Goal: Task Accomplishment & Management: Manage account settings

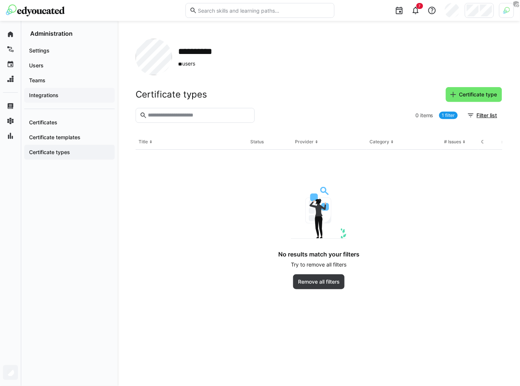
click at [89, 98] on span "Integrations" at bounding box center [69, 95] width 83 height 7
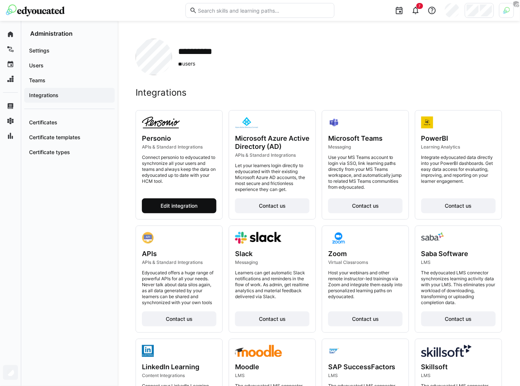
click at [199, 206] on span "Edit integration" at bounding box center [179, 205] width 39 height 7
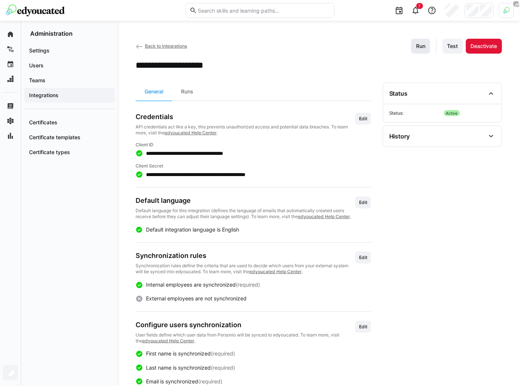
click at [423, 50] on span "Run" at bounding box center [420, 46] width 19 height 15
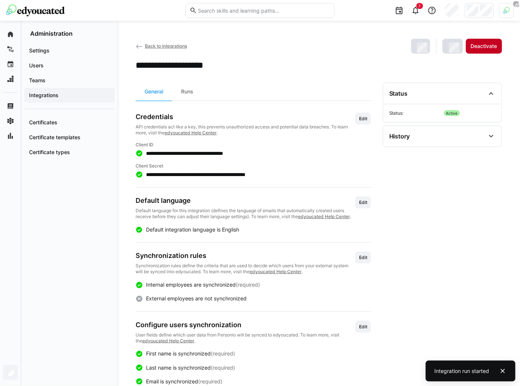
click at [477, 47] on span "Deactivate" at bounding box center [484, 45] width 29 height 7
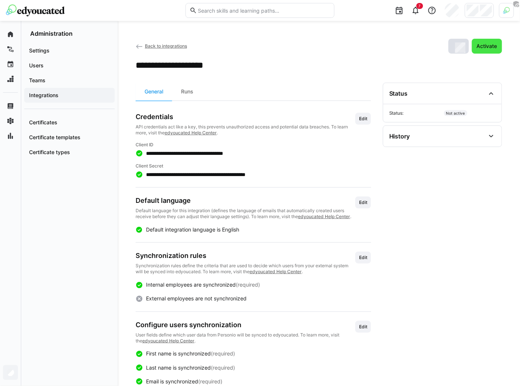
click at [495, 48] on span "Activate" at bounding box center [487, 45] width 23 height 7
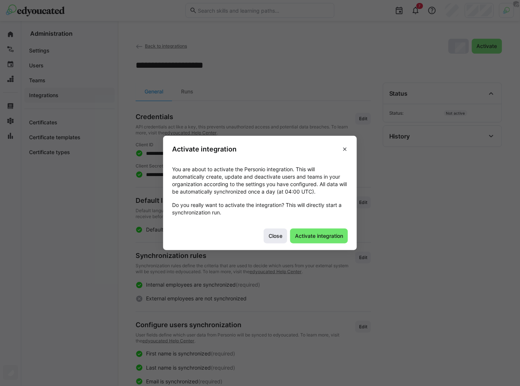
click at [277, 237] on span "Close" at bounding box center [276, 236] width 16 height 7
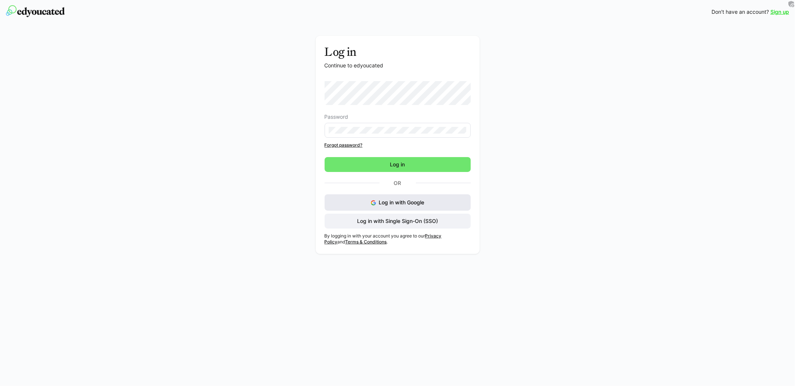
click at [356, 208] on button "Log in with Google" at bounding box center [398, 203] width 146 height 16
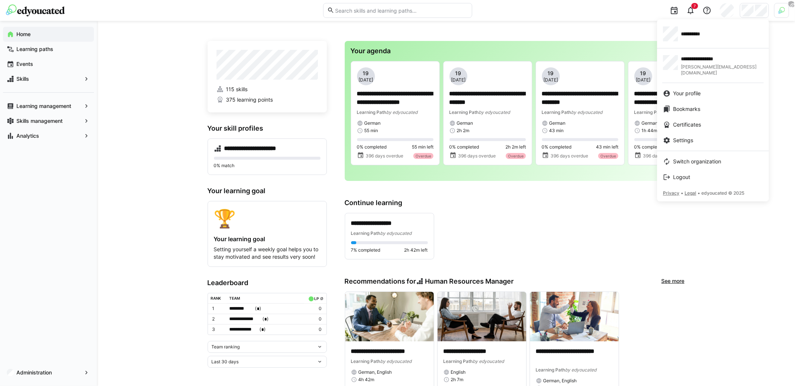
click at [88, 286] on div at bounding box center [397, 193] width 795 height 386
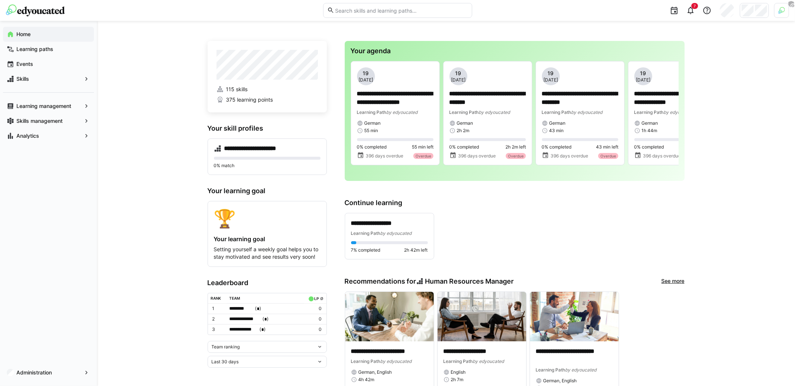
click at [55, 365] on div "Administration" at bounding box center [48, 373] width 97 height 27
click at [55, 370] on span "Administration" at bounding box center [48, 372] width 66 height 7
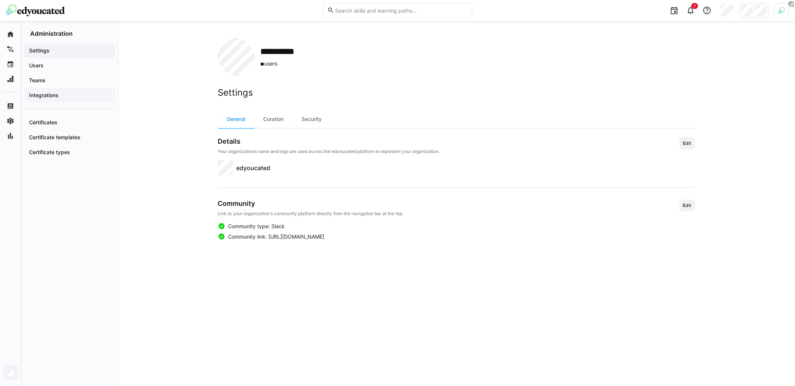
click at [69, 99] on span "Integrations" at bounding box center [69, 95] width 83 height 7
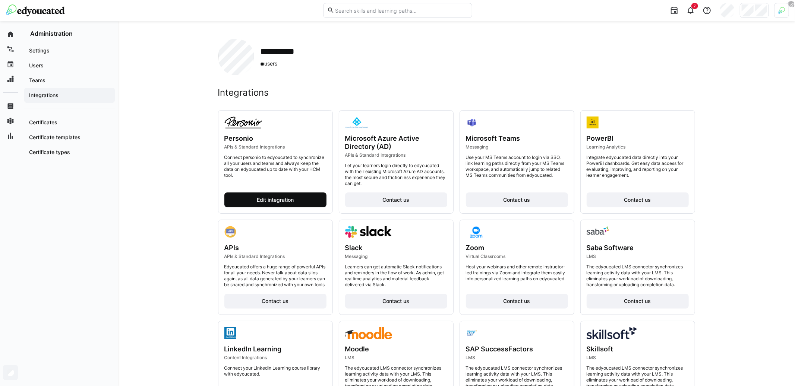
click at [297, 200] on span "Edit integration" at bounding box center [275, 200] width 102 height 15
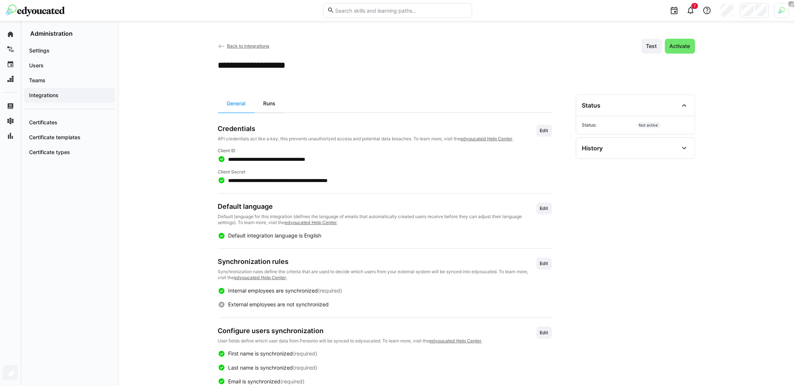
click at [263, 103] on div "Runs" at bounding box center [269, 104] width 30 height 18
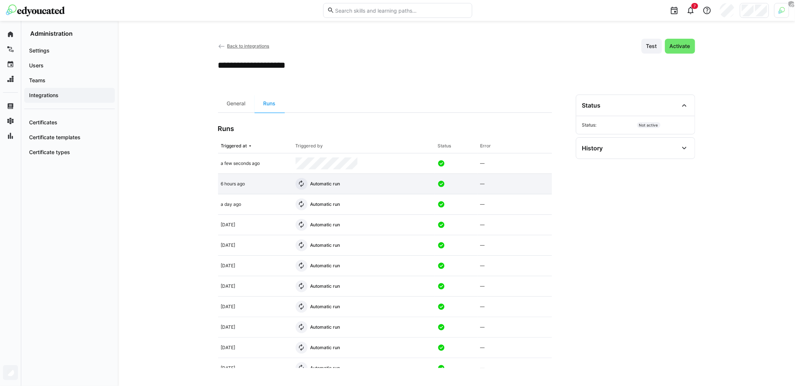
click at [253, 183] on app-table-first-column "6 hours ago" at bounding box center [255, 184] width 69 height 6
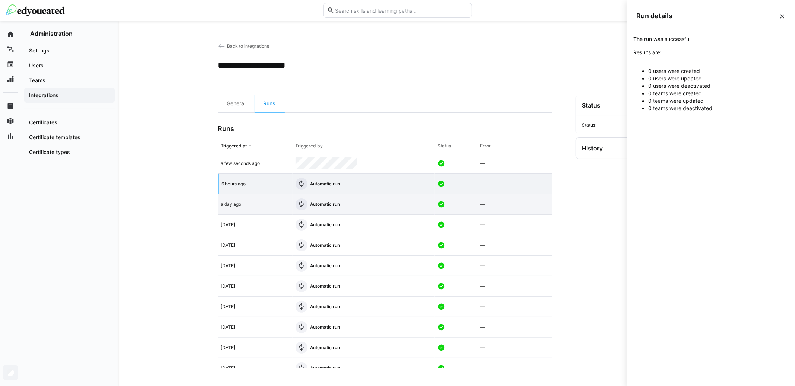
click at [251, 205] on app-table-first-column "a day ago" at bounding box center [255, 205] width 69 height 6
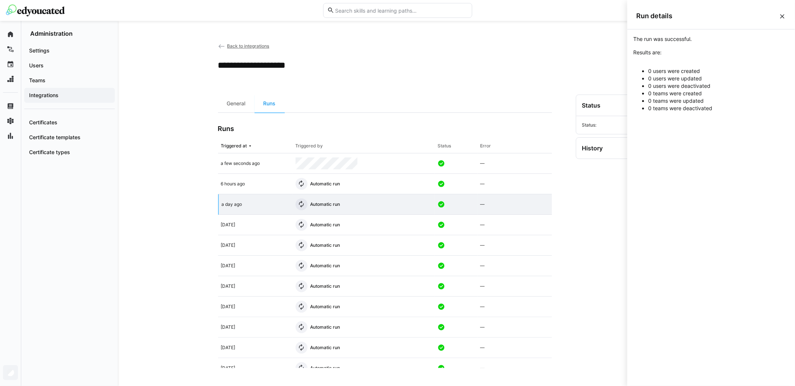
click at [148, 216] on div "**********" at bounding box center [456, 204] width 677 height 366
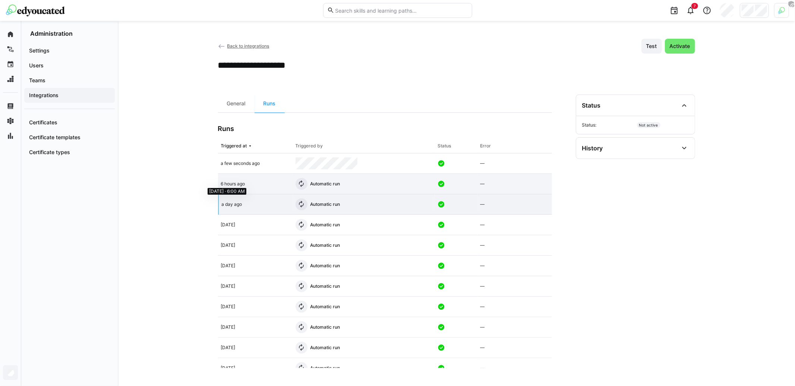
click at [234, 183] on span "6 hours ago" at bounding box center [233, 184] width 24 height 6
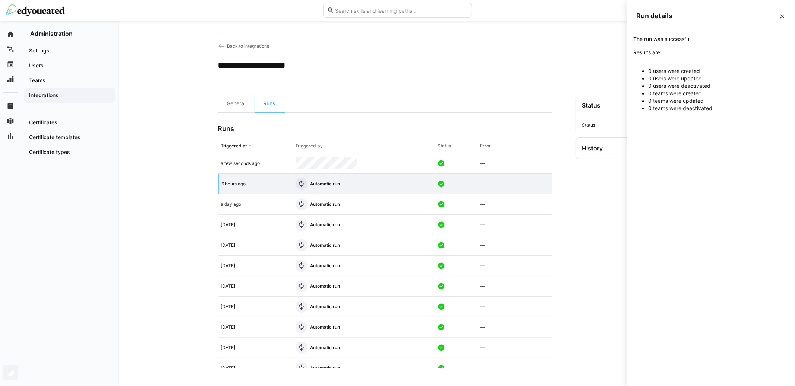
click at [329, 75] on app-header-sidebar-layout "**********" at bounding box center [456, 204] width 477 height 330
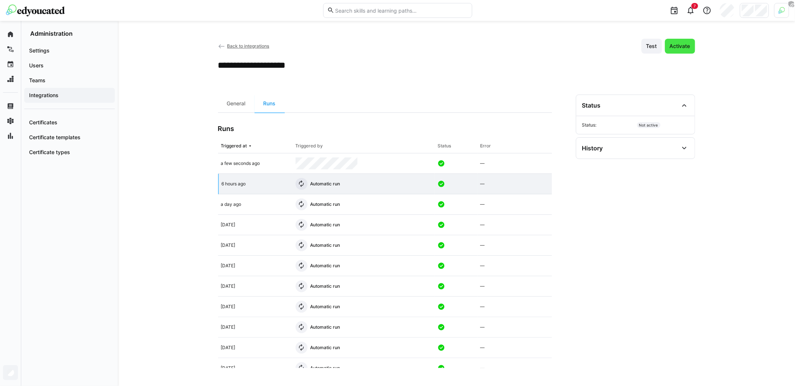
click at [681, 48] on span "Activate" at bounding box center [679, 45] width 23 height 7
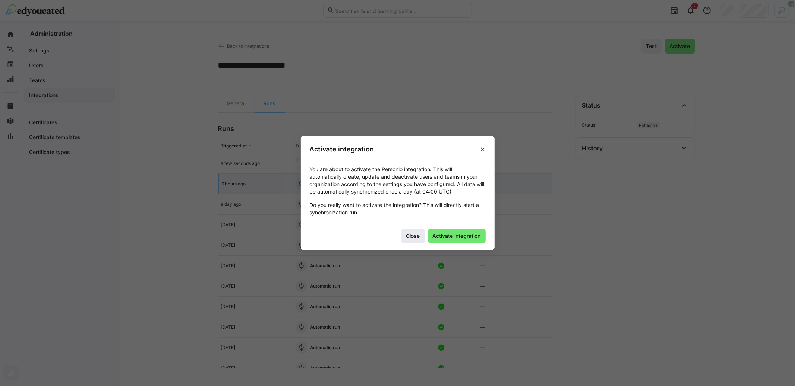
click at [414, 236] on span "Close" at bounding box center [413, 236] width 16 height 7
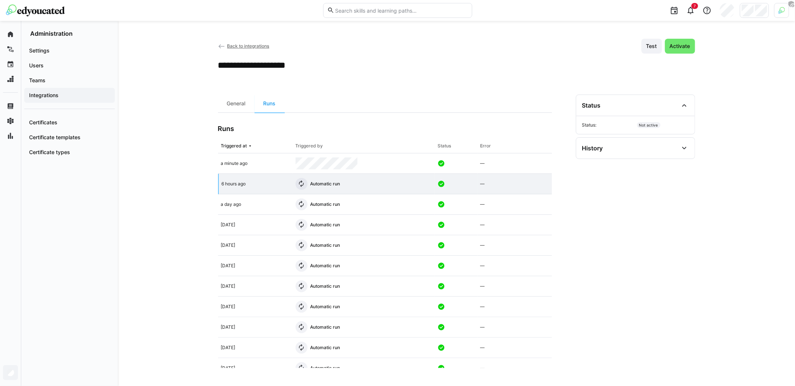
click at [232, 45] on span "Back to integrations" at bounding box center [248, 46] width 42 height 6
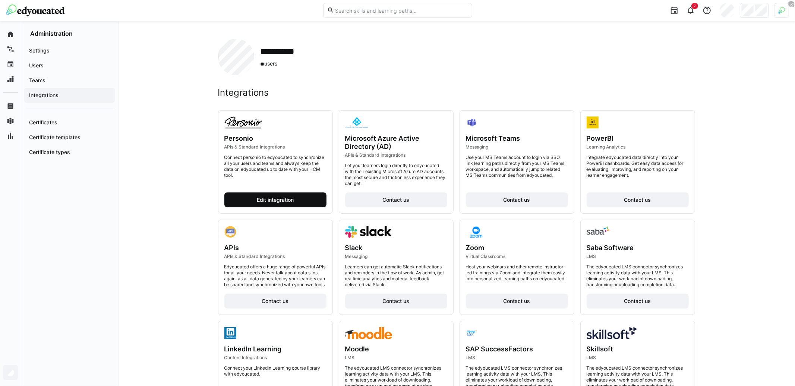
click at [275, 201] on span "Edit integration" at bounding box center [275, 199] width 39 height 7
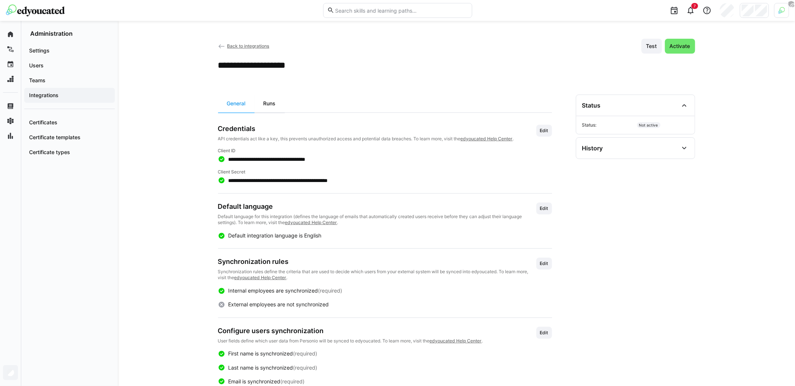
click at [261, 108] on div "Runs" at bounding box center [269, 104] width 30 height 18
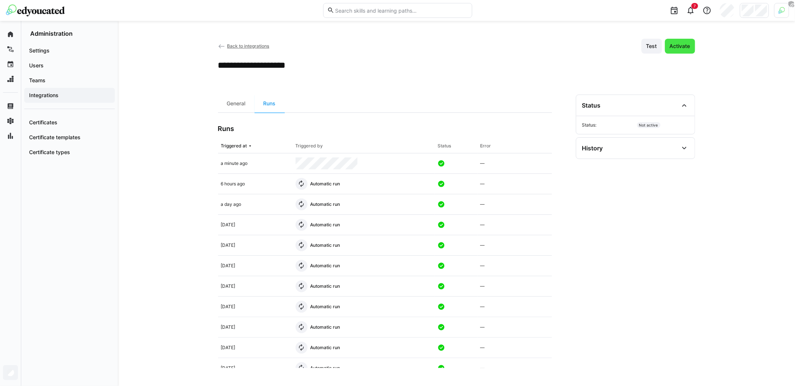
click at [684, 46] on span "Activate" at bounding box center [679, 45] width 23 height 7
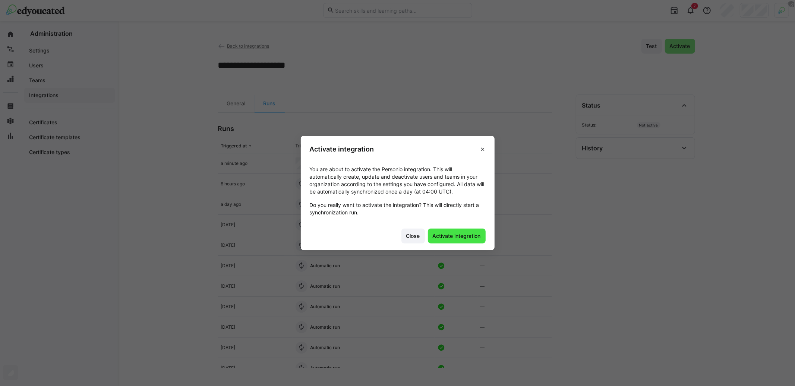
click at [474, 233] on span "Activate integration" at bounding box center [456, 236] width 50 height 7
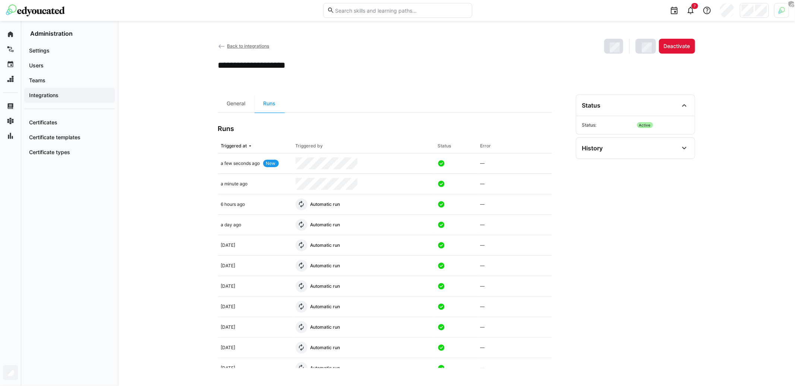
click at [171, 193] on div "**********" at bounding box center [456, 204] width 677 height 366
click at [778, 373] on eds-icon at bounding box center [777, 371] width 7 height 7
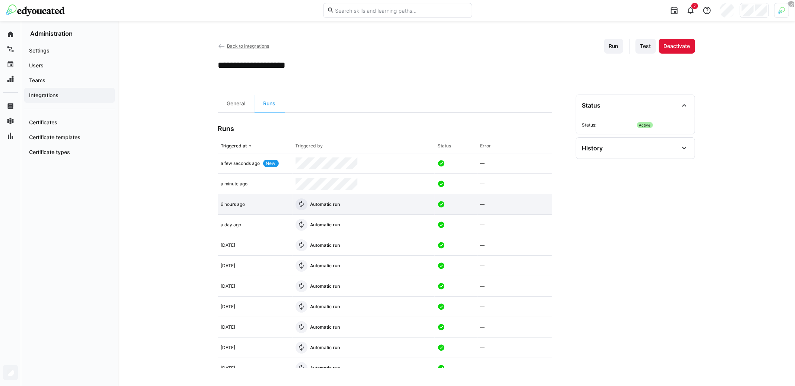
click at [263, 209] on div "6 hours ago" at bounding box center [255, 205] width 75 height 20
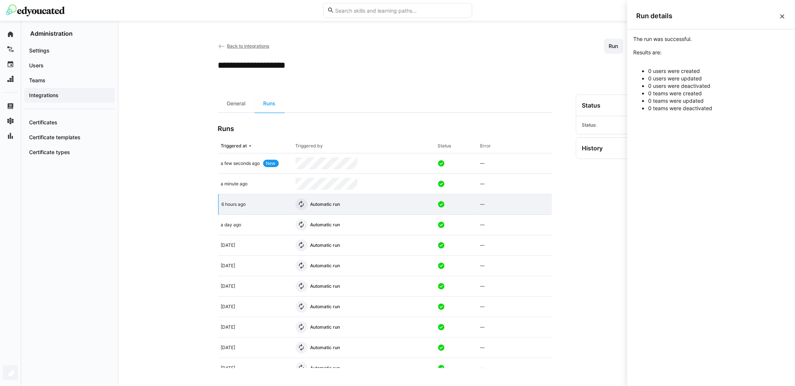
click at [179, 227] on div "**********" at bounding box center [456, 204] width 677 height 366
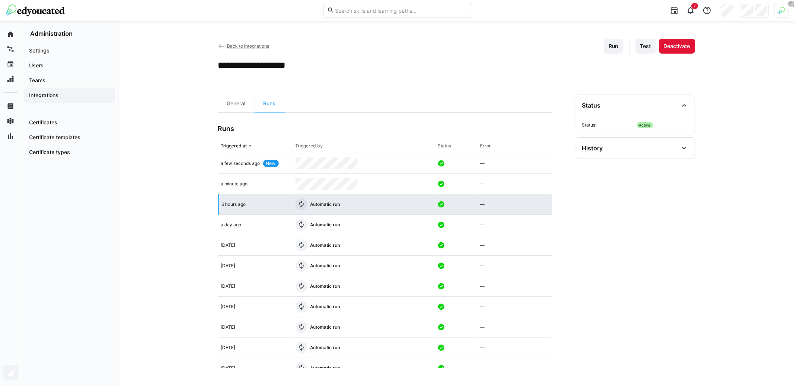
click at [243, 211] on div "6 hours ago" at bounding box center [256, 205] width 74 height 20
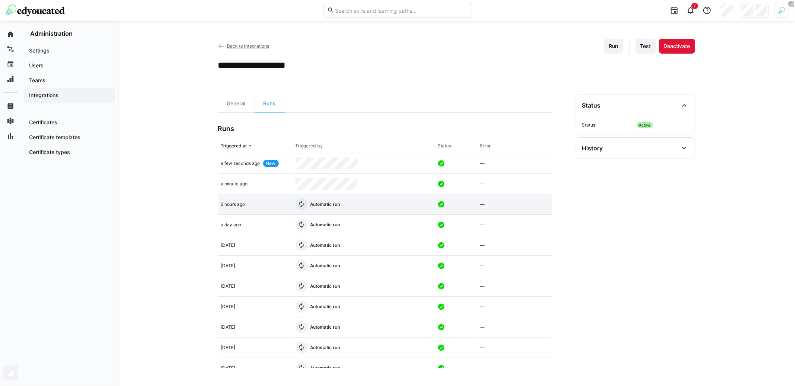
click at [242, 208] on div "6 hours ago" at bounding box center [255, 205] width 75 height 20
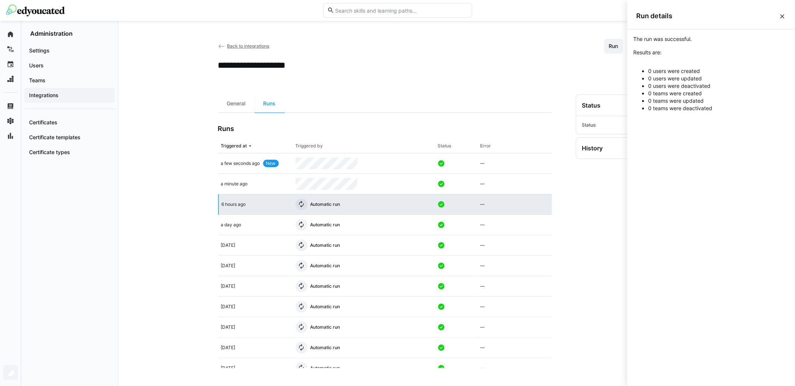
click at [254, 200] on div "6 hours ago" at bounding box center [256, 205] width 74 height 20
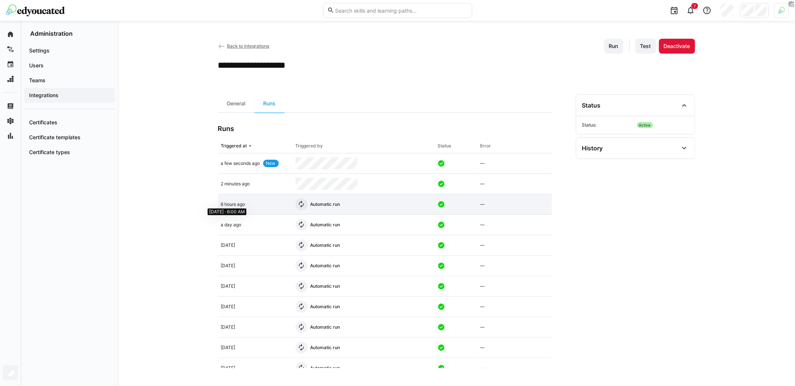
click at [230, 206] on span "6 hours ago" at bounding box center [233, 205] width 24 height 6
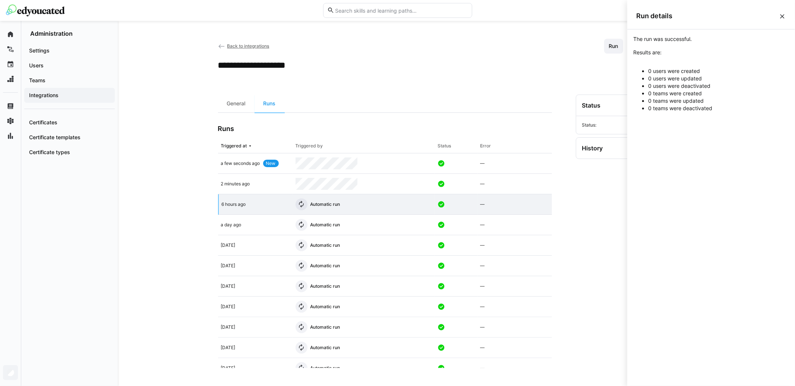
click at [193, 204] on div "**********" at bounding box center [456, 204] width 677 height 366
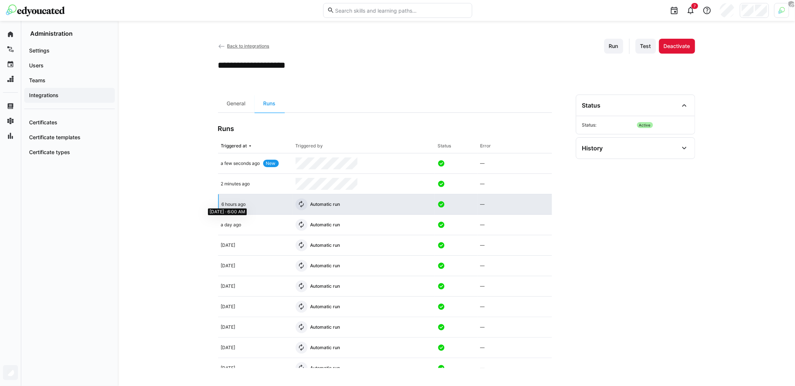
click at [245, 204] on span "6 hours ago" at bounding box center [234, 205] width 24 height 6
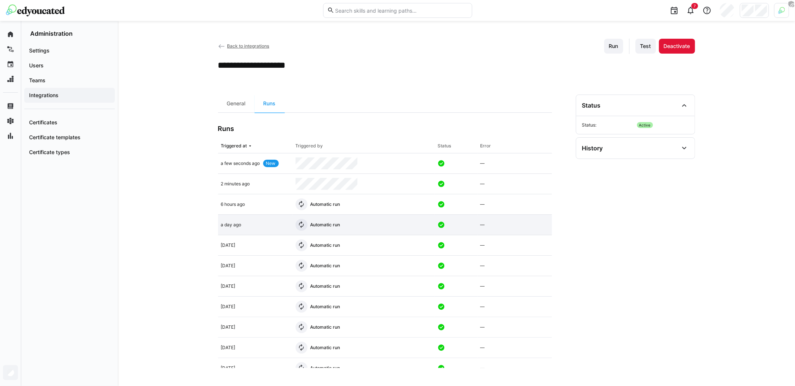
click at [250, 225] on app-table-first-column "a day ago" at bounding box center [255, 225] width 69 height 6
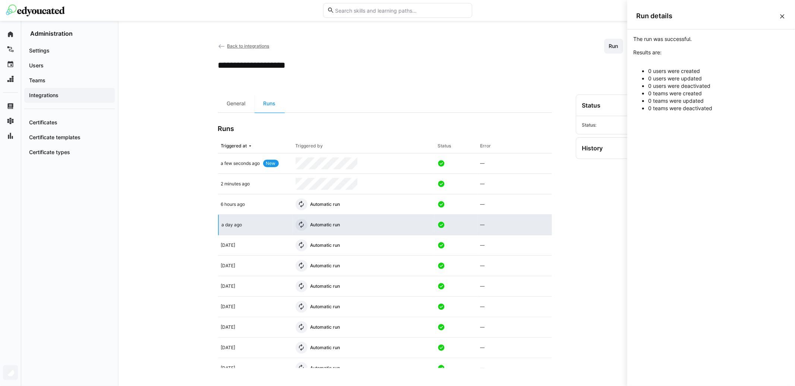
click at [251, 225] on app-table-first-column "a day ago" at bounding box center [256, 225] width 68 height 6
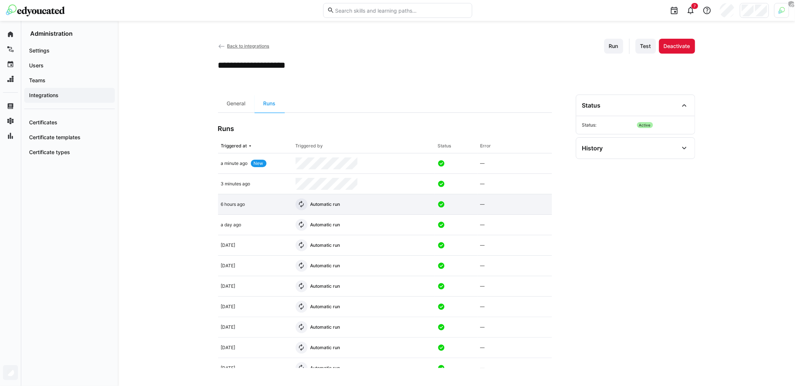
click at [261, 208] on div "6 hours ago" at bounding box center [255, 205] width 75 height 20
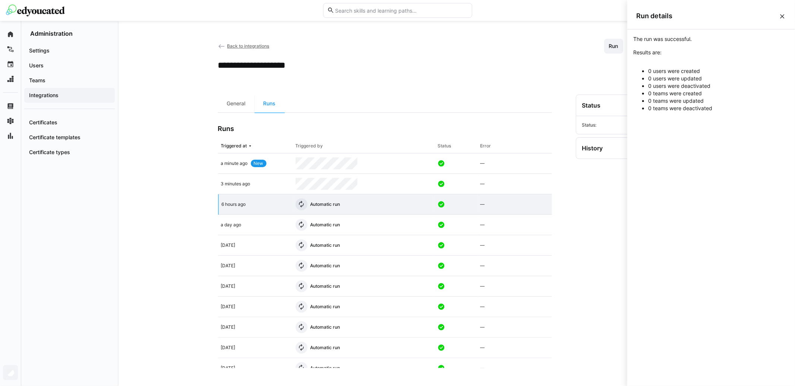
click at [174, 208] on div "**********" at bounding box center [456, 204] width 677 height 366
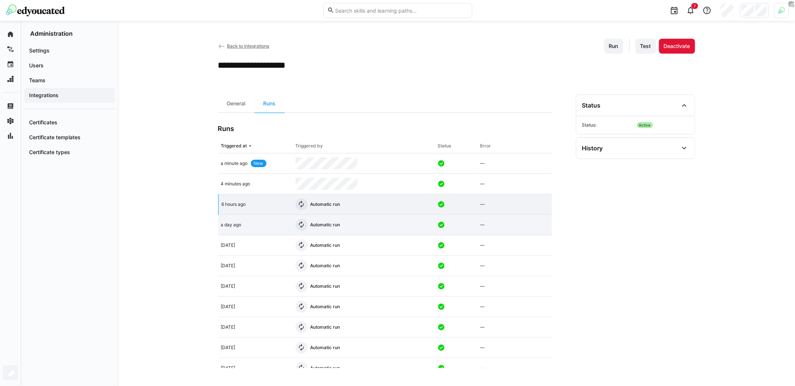
click at [256, 225] on app-table-first-column "a day ago" at bounding box center [255, 225] width 69 height 6
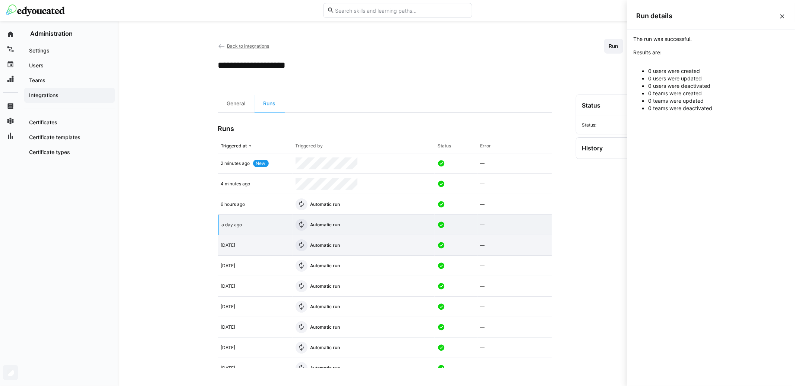
click at [249, 250] on div "[DATE]" at bounding box center [255, 245] width 75 height 20
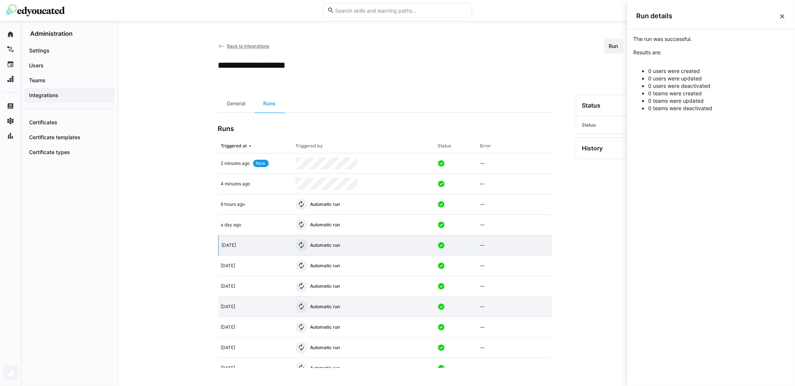
click at [247, 301] on div "[DATE]" at bounding box center [255, 307] width 75 height 20
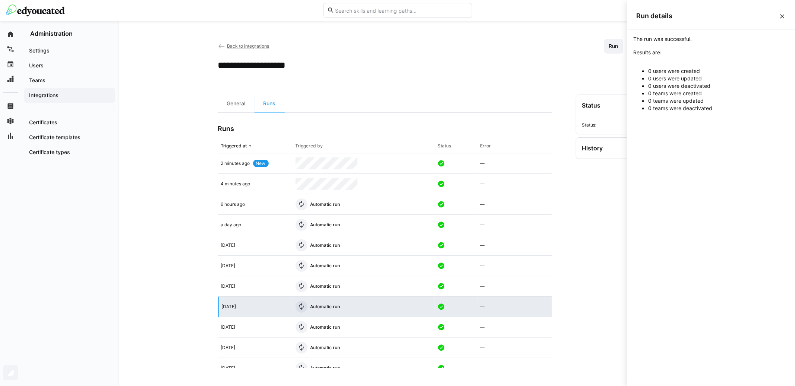
click at [247, 309] on app-table-first-column "[DATE]" at bounding box center [256, 307] width 68 height 6
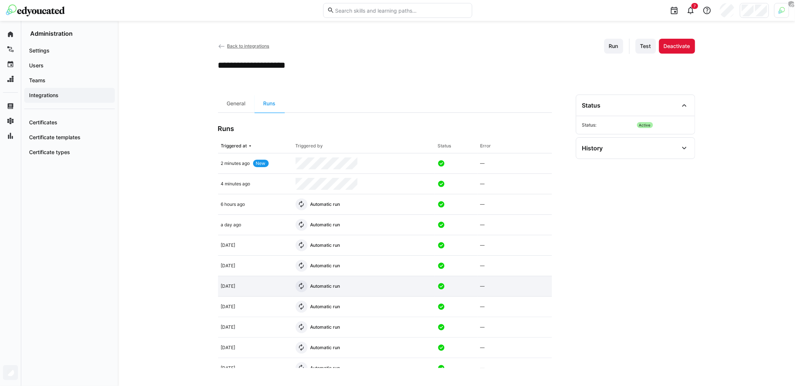
click at [247, 289] on app-table-first-column "[DATE]" at bounding box center [255, 287] width 69 height 6
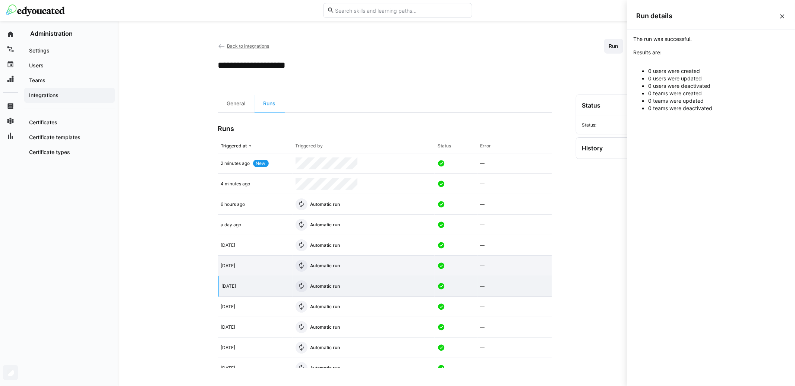
click at [250, 269] on app-table-first-column "[DATE]" at bounding box center [255, 266] width 69 height 6
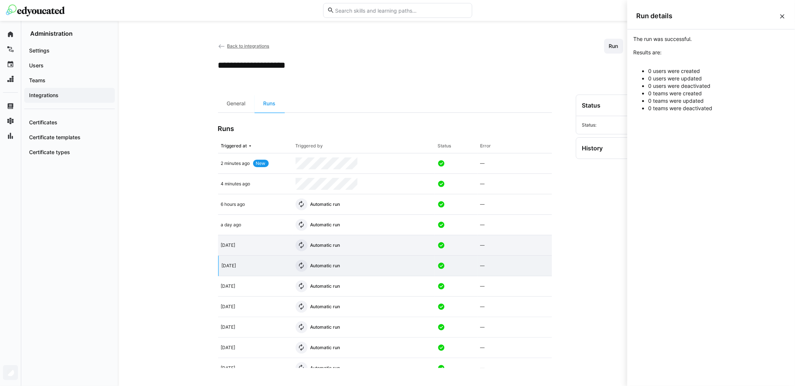
click at [250, 240] on div "[DATE]" at bounding box center [255, 245] width 75 height 20
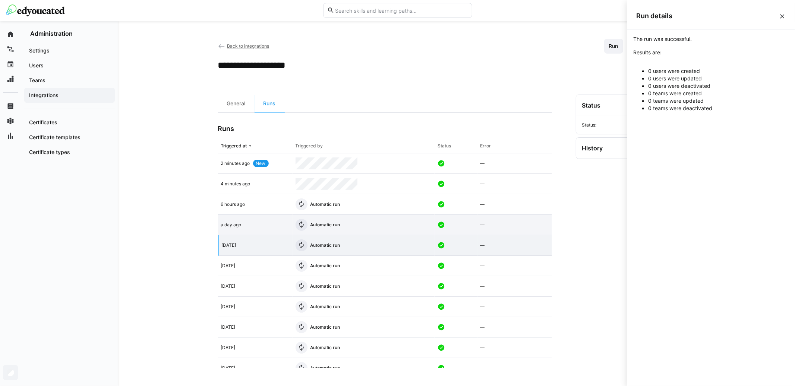
click at [253, 223] on app-table-first-column "a day ago" at bounding box center [255, 225] width 69 height 6
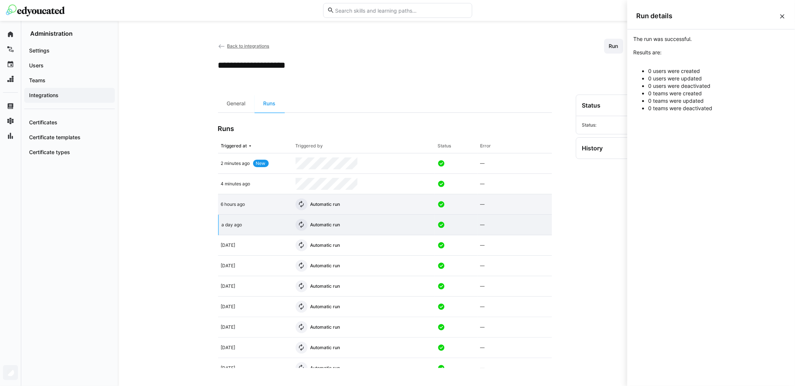
click at [256, 204] on app-table-first-column "6 hours ago" at bounding box center [255, 205] width 69 height 6
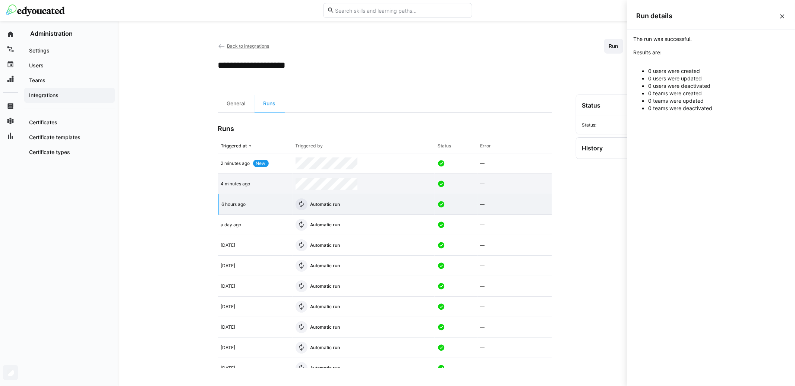
click at [256, 189] on div "4 minutes ago" at bounding box center [255, 184] width 75 height 20
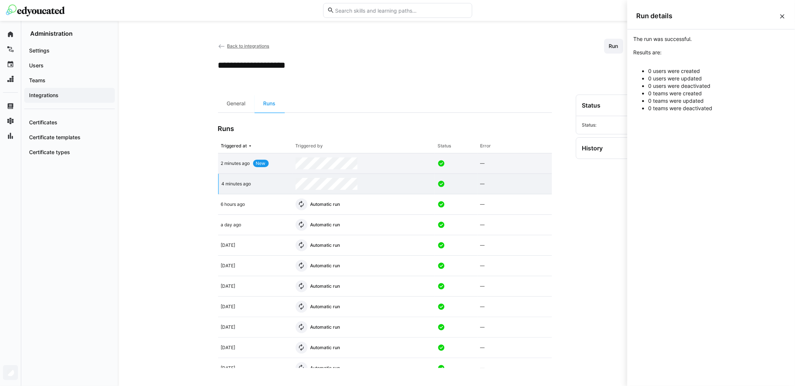
click at [243, 167] on app-table-first-column "2 minutes ago New" at bounding box center [255, 163] width 69 height 7
click at [246, 182] on span "4 minutes ago" at bounding box center [235, 184] width 29 height 6
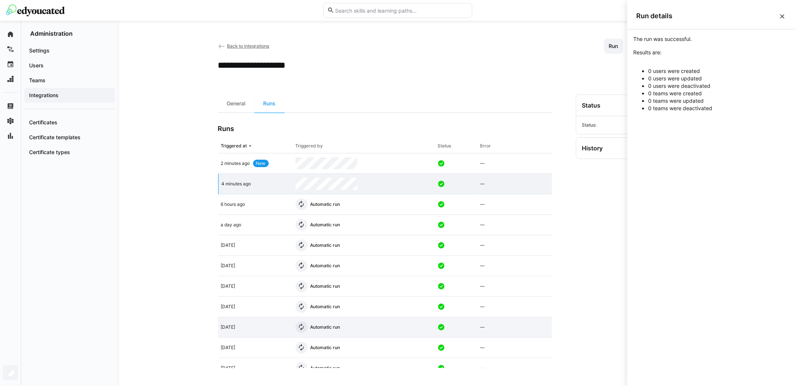
click at [249, 335] on div "[DATE]" at bounding box center [255, 327] width 75 height 20
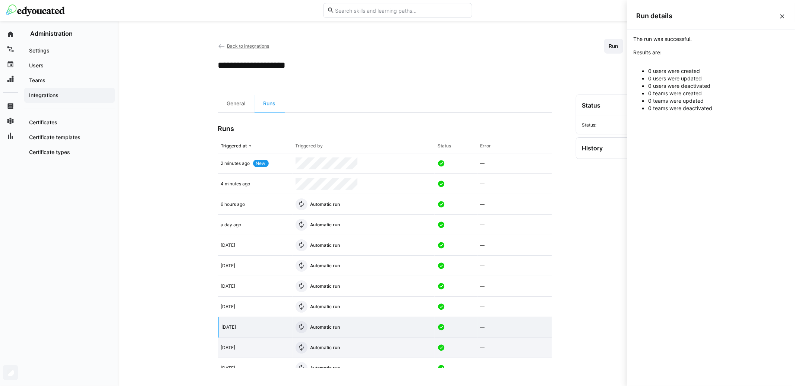
click at [249, 357] on div "[DATE]" at bounding box center [255, 348] width 75 height 20
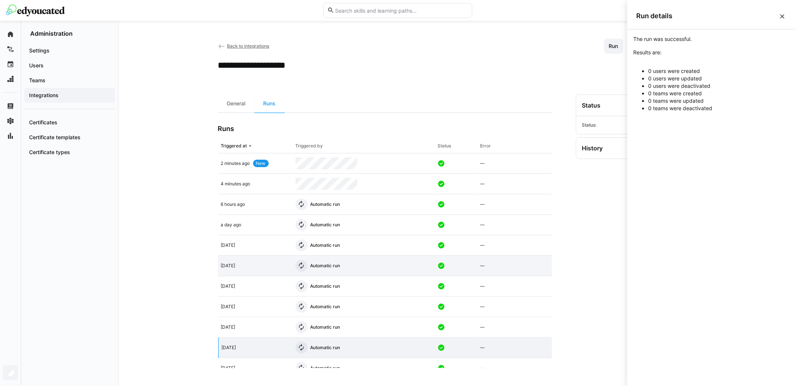
click at [247, 266] on app-table-first-column "[DATE]" at bounding box center [255, 266] width 69 height 6
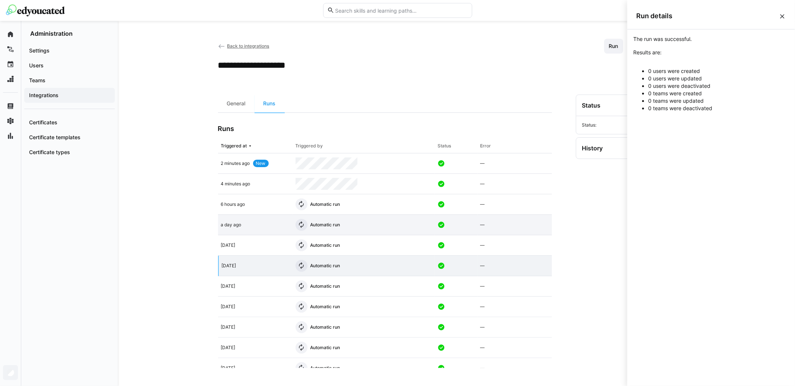
click at [248, 221] on div "a day ago" at bounding box center [255, 225] width 75 height 20
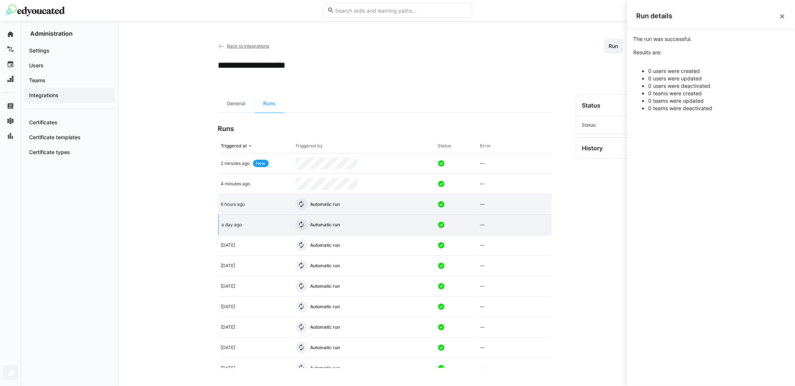
click at [248, 198] on div "6 hours ago" at bounding box center [255, 205] width 75 height 20
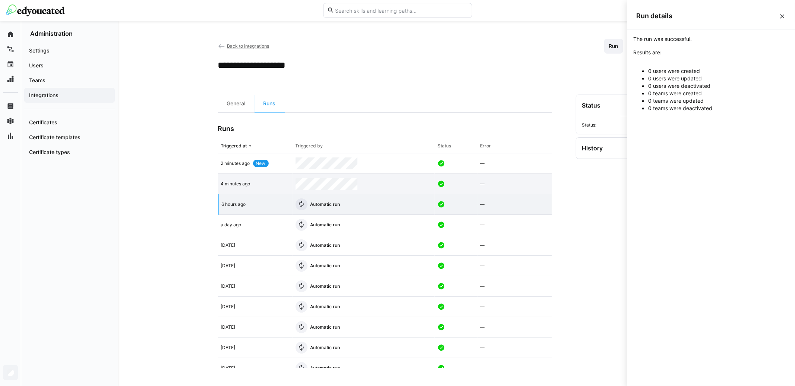
click at [246, 184] on span "4 minutes ago" at bounding box center [235, 184] width 29 height 6
